Goal: Transaction & Acquisition: Subscribe to service/newsletter

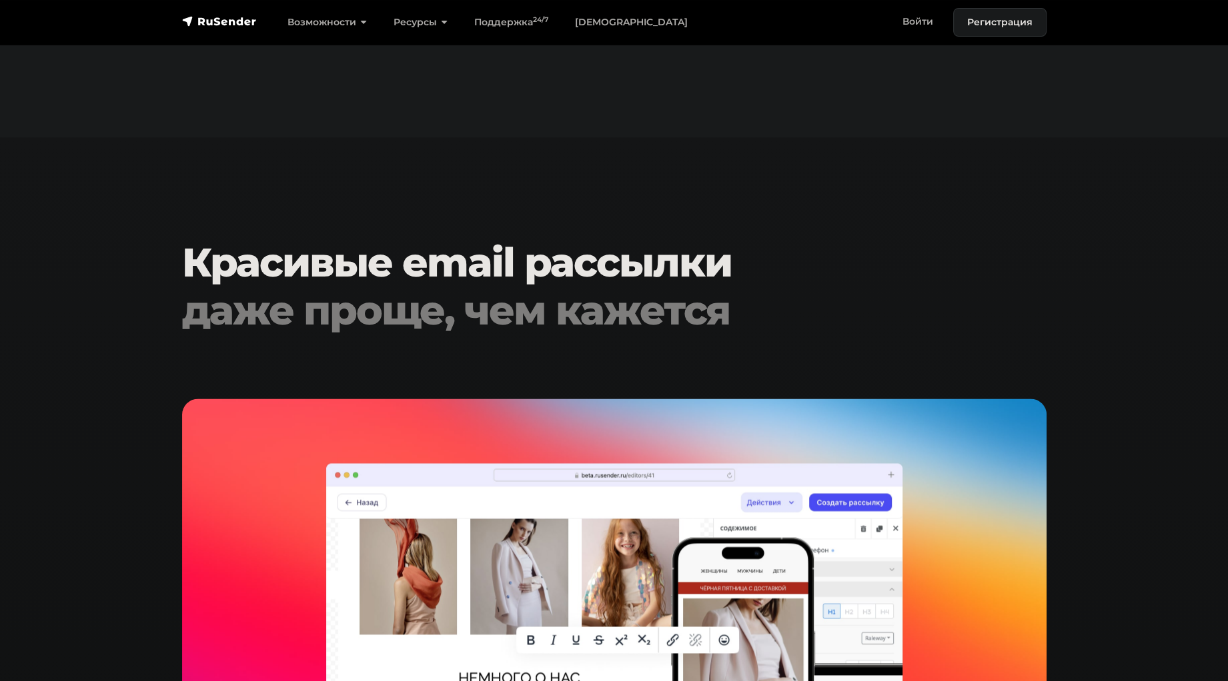
scroll to position [2400, 0]
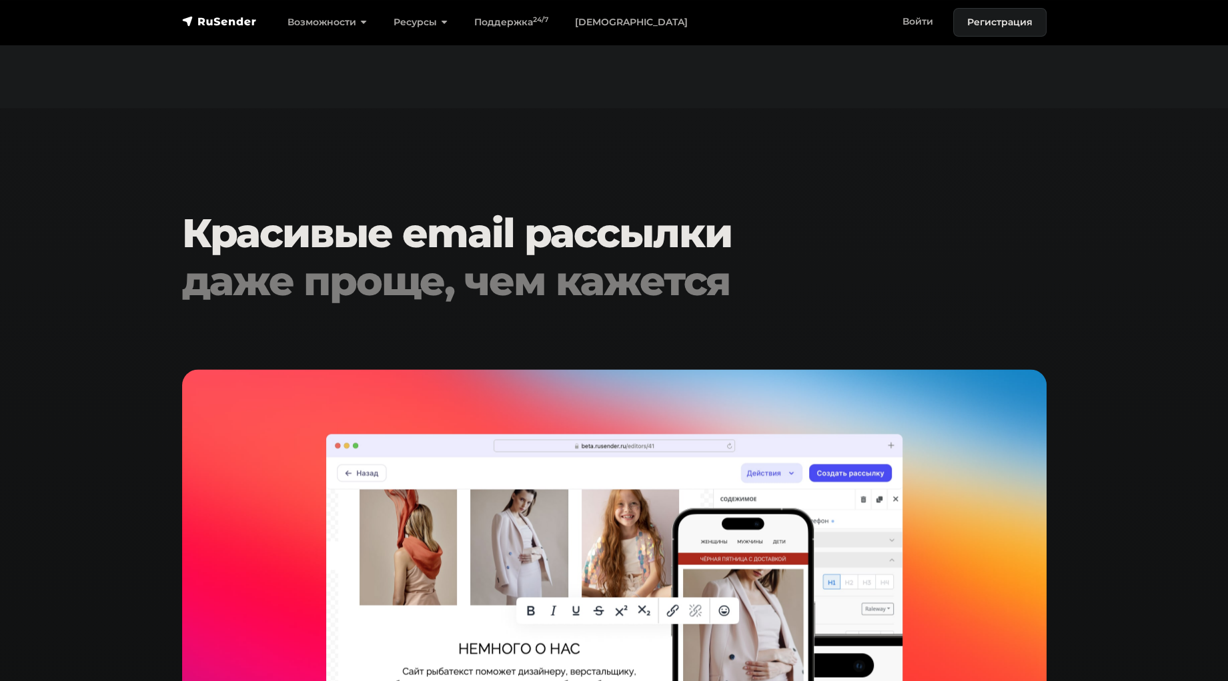
drag, startPoint x: 1226, startPoint y: 264, endPoint x: 1228, endPoint y: 274, distance: 10.1
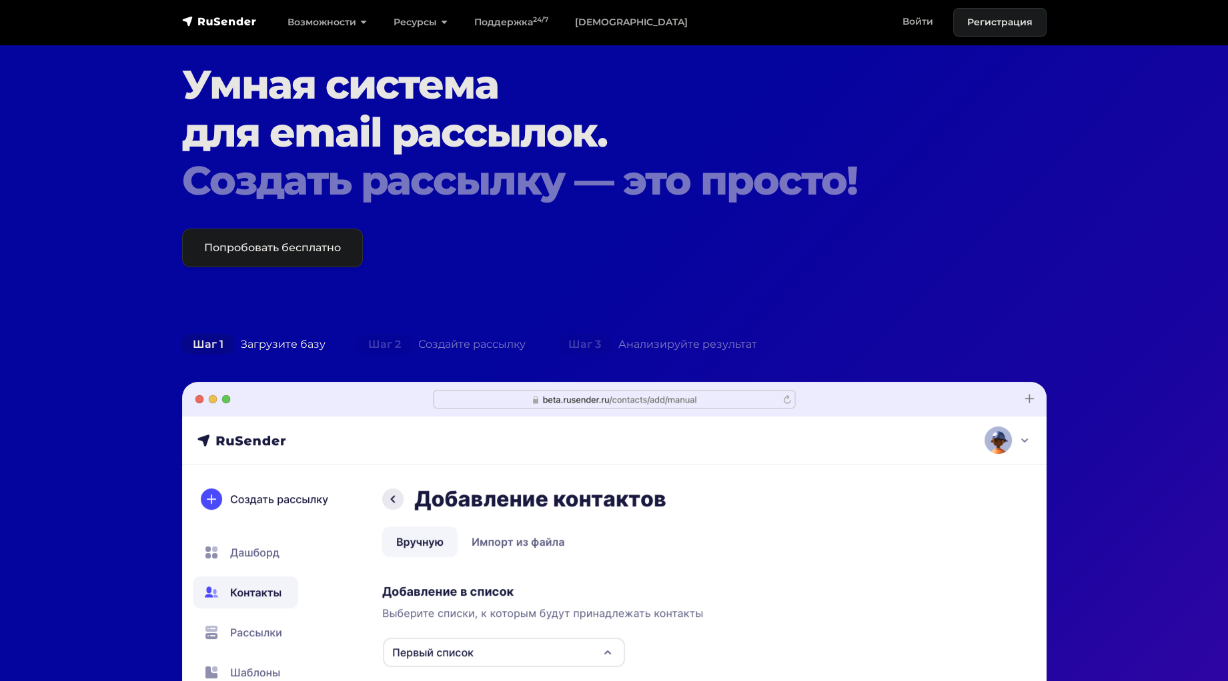
scroll to position [29, 0]
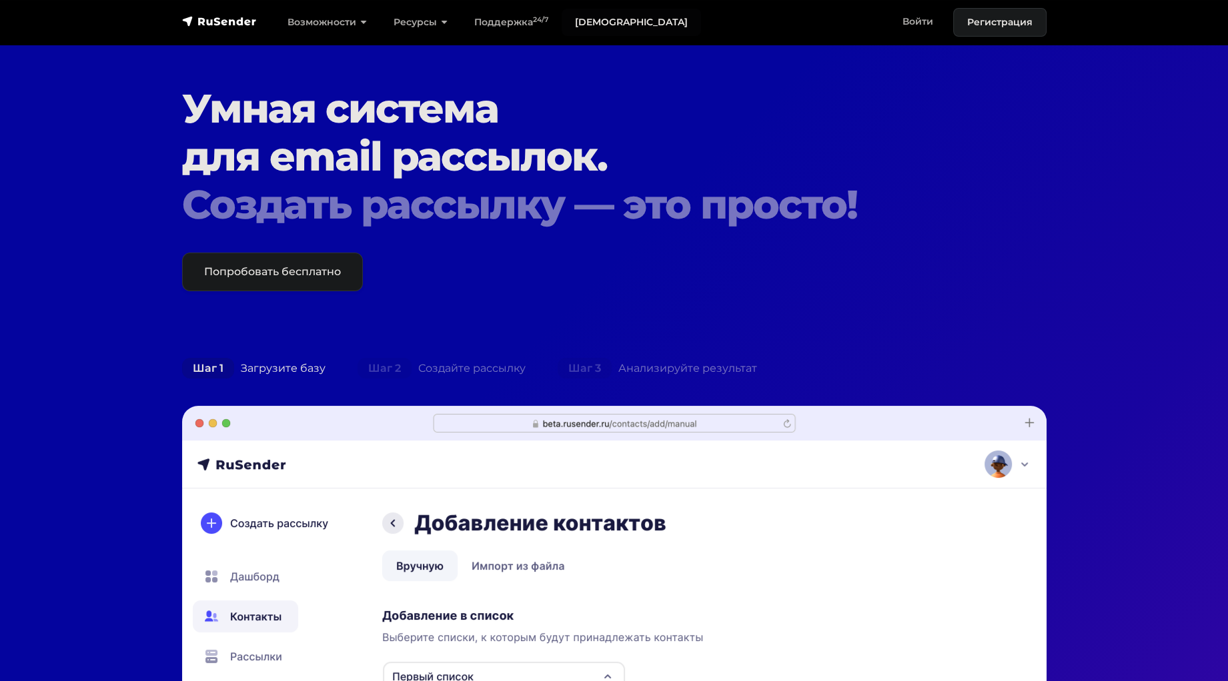
click at [573, 19] on link "[DEMOGRAPHIC_DATA]" at bounding box center [630, 22] width 139 height 27
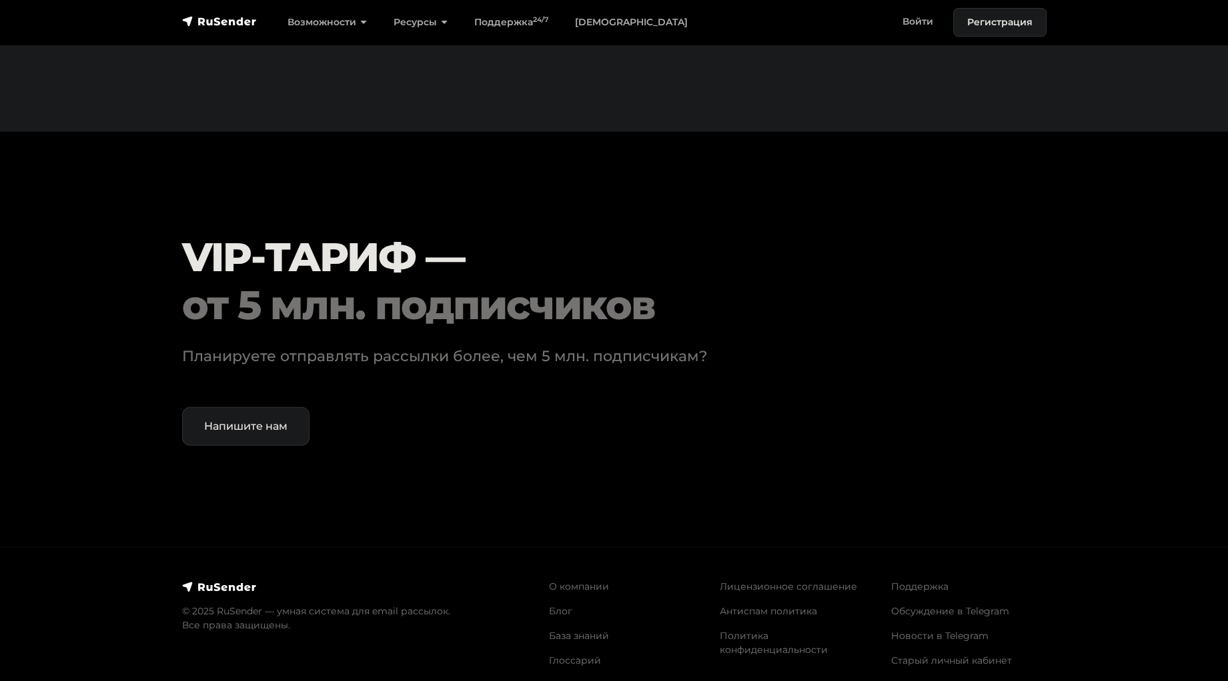
scroll to position [4119, 0]
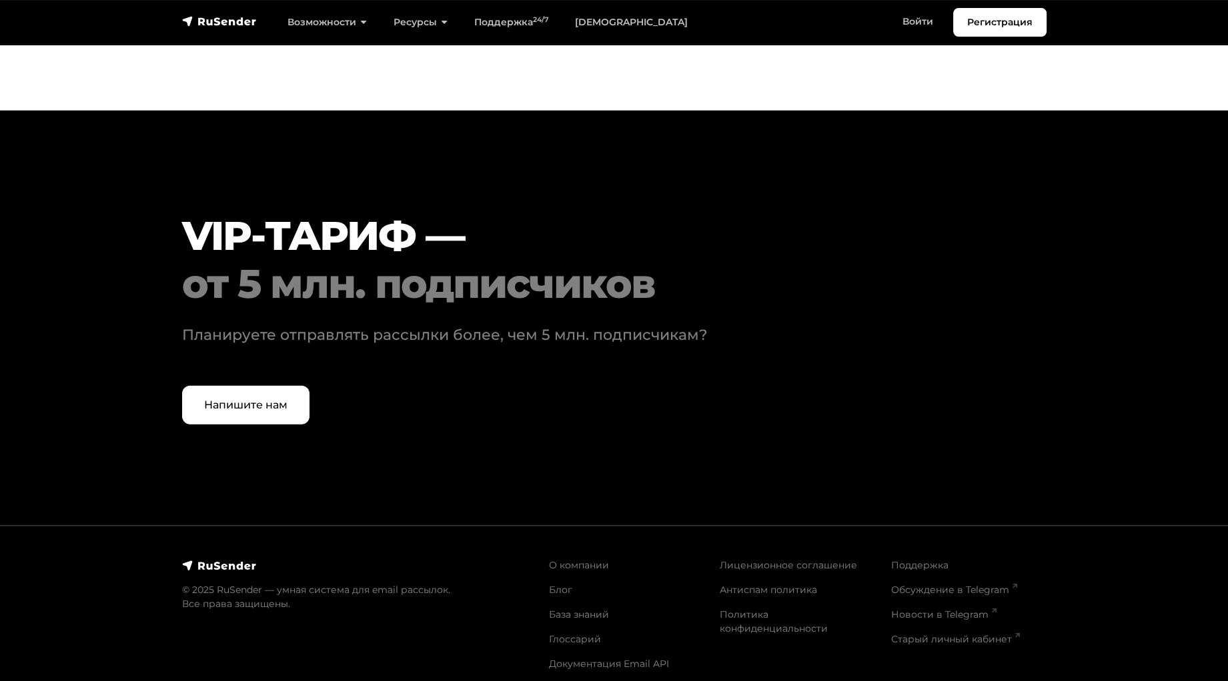
click at [637, 216] on h2 "VIP-ТАРИФ — от 5 млн. подписчиков" at bounding box center [577, 260] width 791 height 96
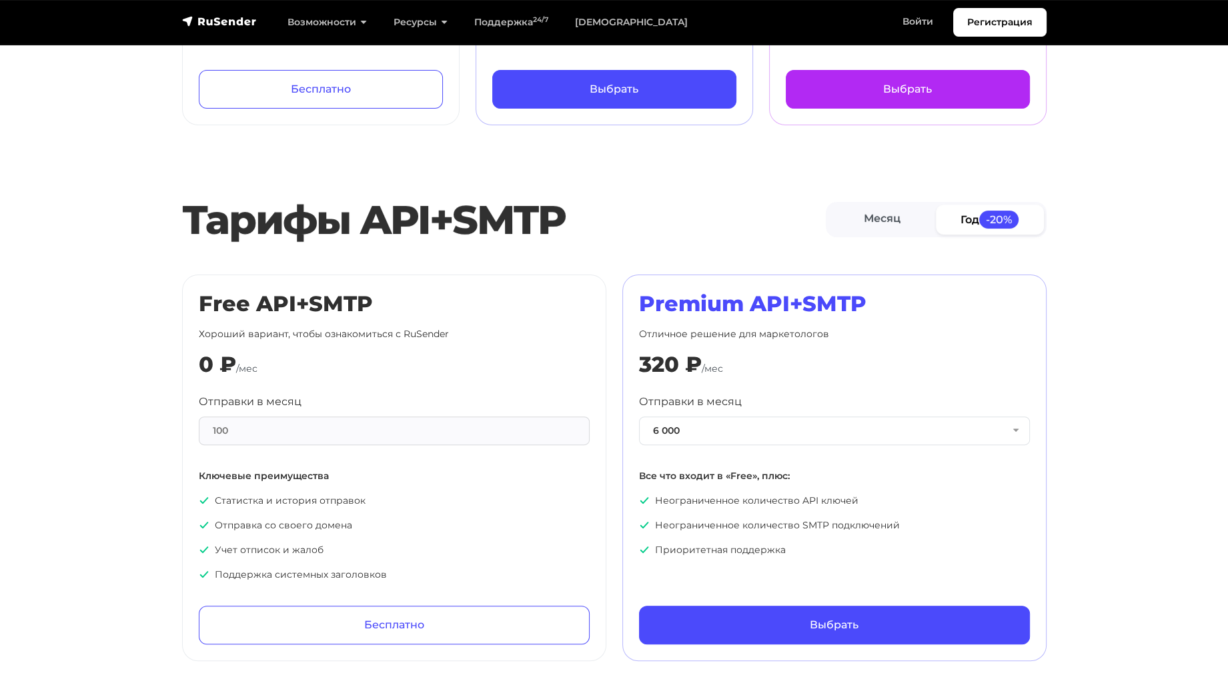
scroll to position [0, 0]
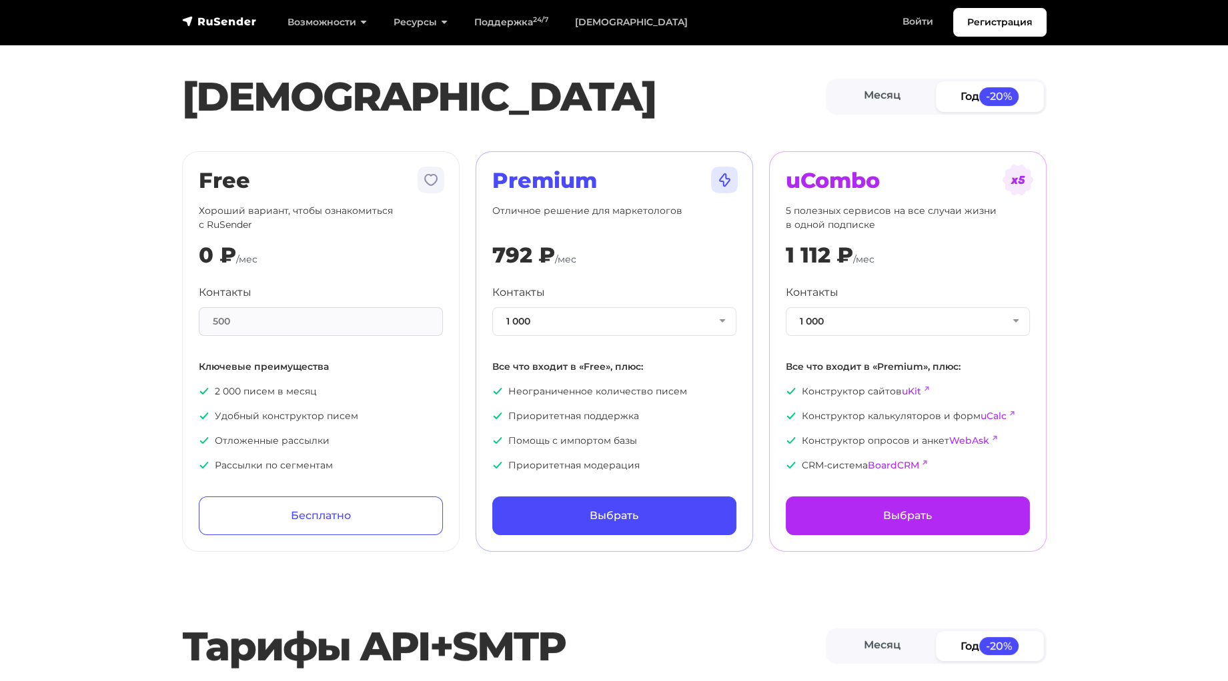
click at [673, 85] on h1 "[DEMOGRAPHIC_DATA]" at bounding box center [503, 97] width 643 height 48
